Goal: Communication & Community: Participate in discussion

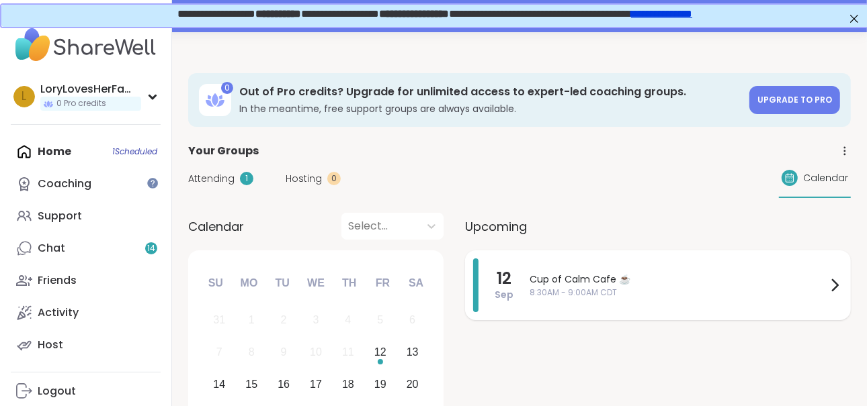
click at [611, 275] on span "Cup of Calm Cafe ☕️" at bounding box center [677, 280] width 297 height 14
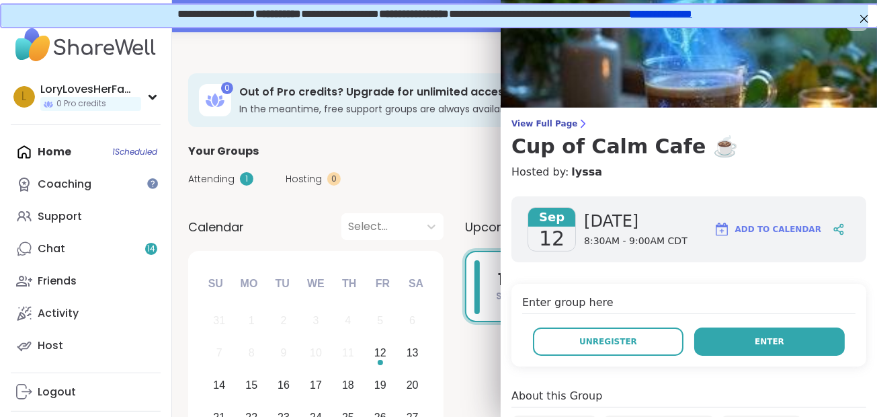
click at [732, 338] on button "Enter" at bounding box center [769, 341] width 150 height 28
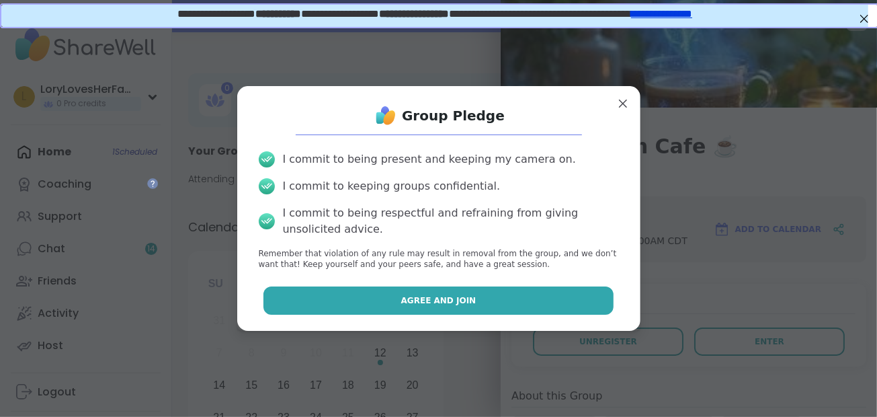
click at [509, 306] on button "Agree and Join" at bounding box center [438, 300] width 350 height 28
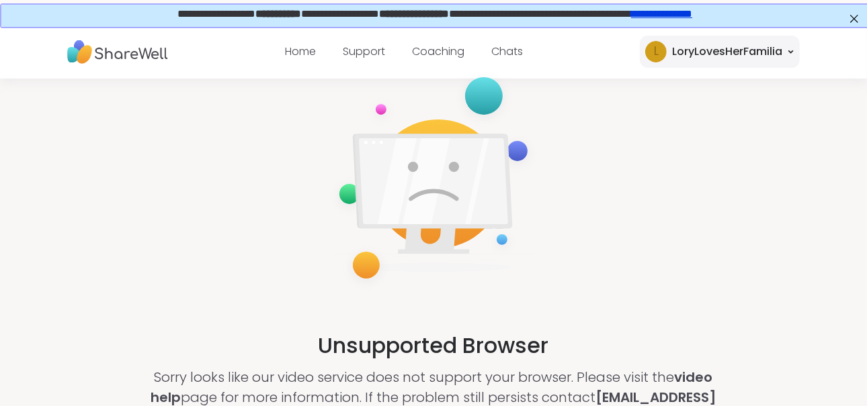
click at [691, 16] on link "**********" at bounding box center [660, 12] width 61 height 10
